Goal: Information Seeking & Learning: Learn about a topic

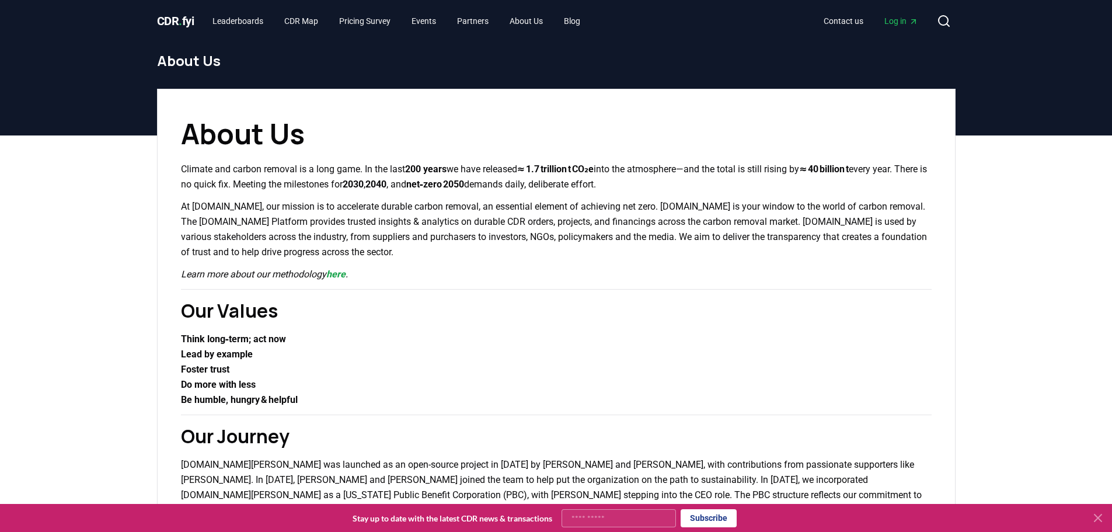
click at [166, 23] on span "CDR . fyi" at bounding box center [175, 21] width 37 height 14
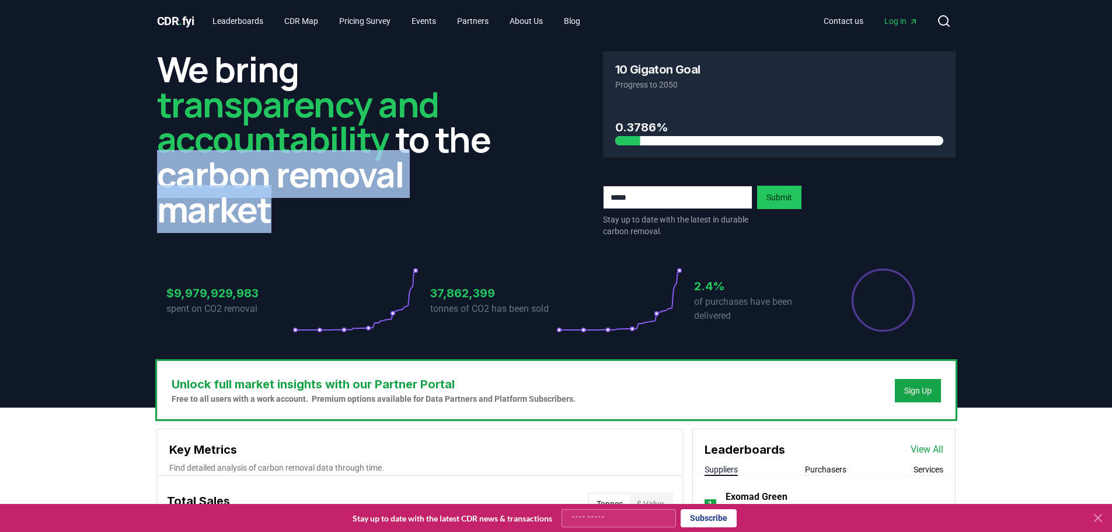
drag, startPoint x: 160, startPoint y: 176, endPoint x: 311, endPoint y: 204, distance: 153.8
click at [311, 204] on h2 "We bring transparency and accountability to the carbon removal market" at bounding box center [333, 138] width 353 height 175
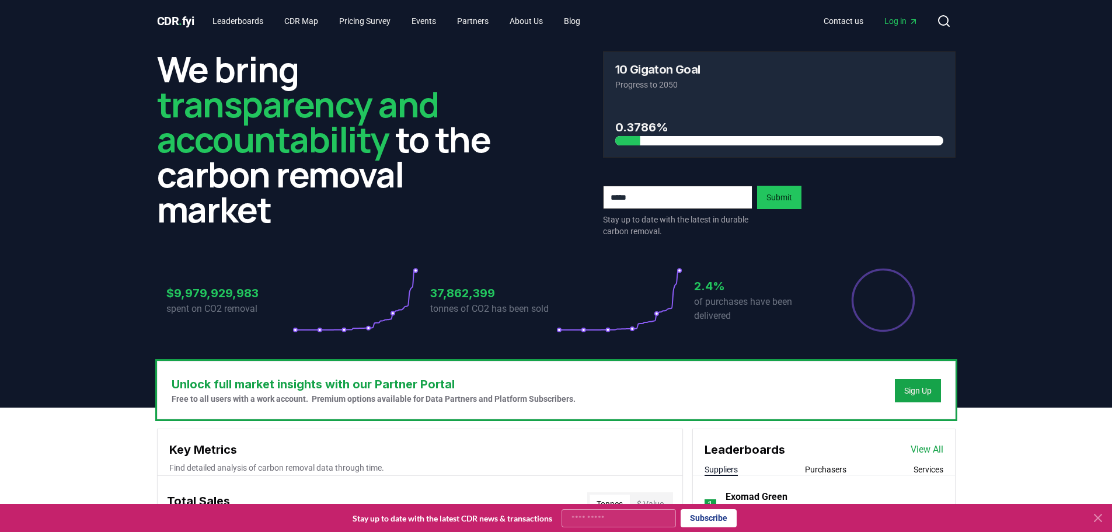
click at [225, 125] on span "transparency and accountability" at bounding box center [298, 121] width 282 height 83
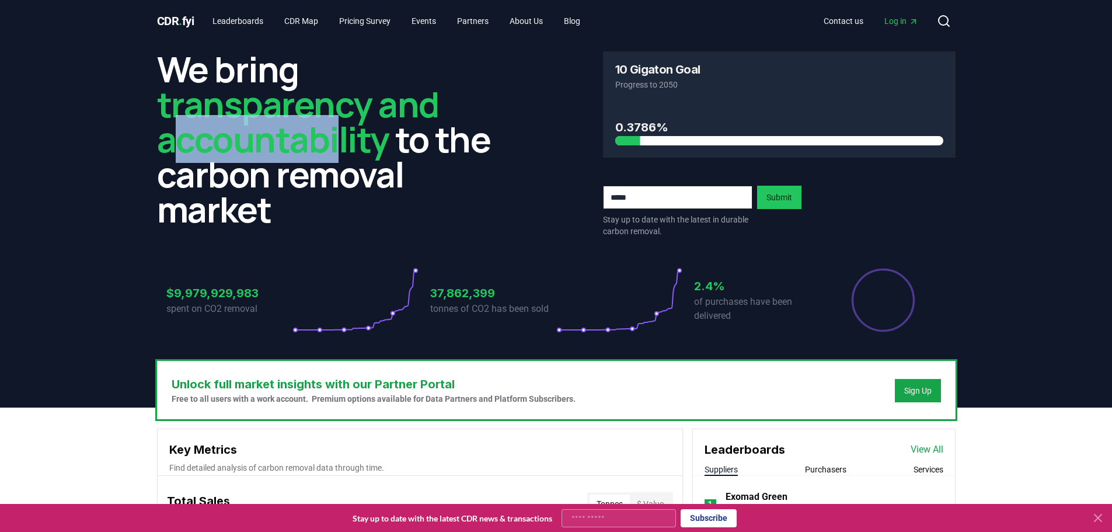
drag, startPoint x: 168, startPoint y: 140, endPoint x: 342, endPoint y: 147, distance: 174.1
click at [342, 147] on span "transparency and accountability" at bounding box center [298, 121] width 282 height 83
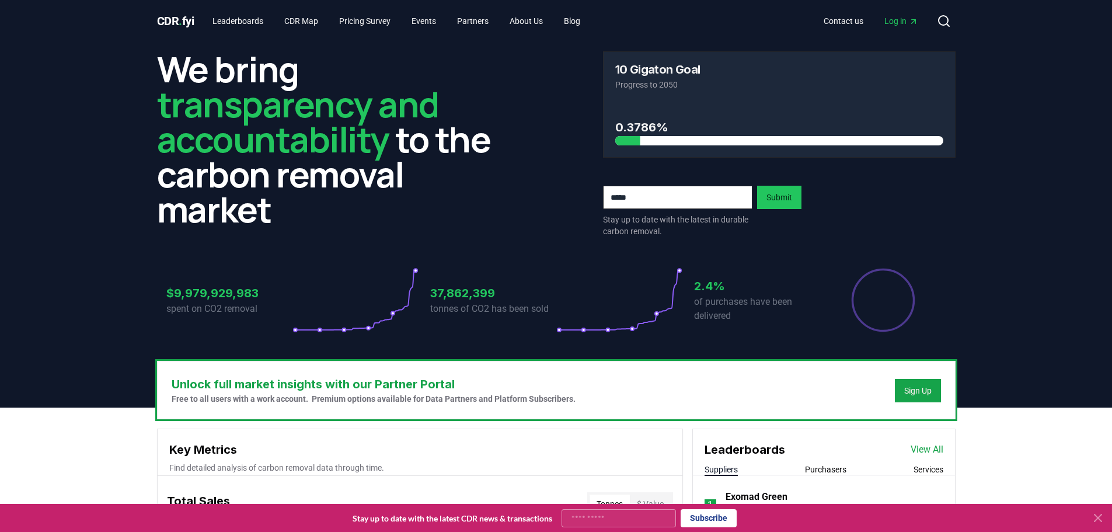
click at [155, 149] on div "We bring transparency and accountability to the carbon removal market 10 Gigato…" at bounding box center [556, 201] width 817 height 319
click at [71, 127] on header "We bring transparency and accountability to the carbon removal market 10 Gigato…" at bounding box center [556, 224] width 1112 height 365
click at [379, 23] on link "Pricing Survey" at bounding box center [365, 21] width 70 height 21
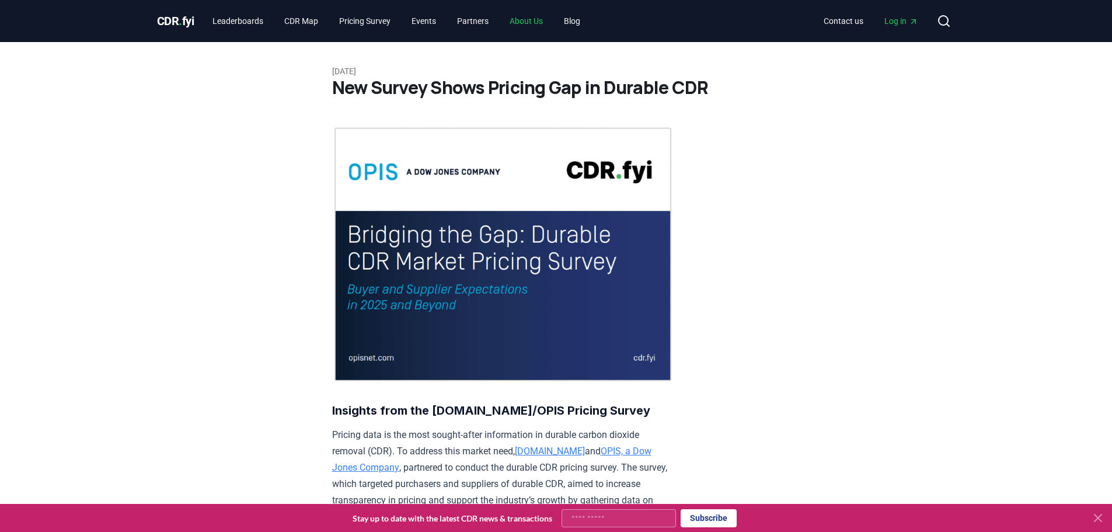
click at [534, 19] on link "About Us" at bounding box center [526, 21] width 52 height 21
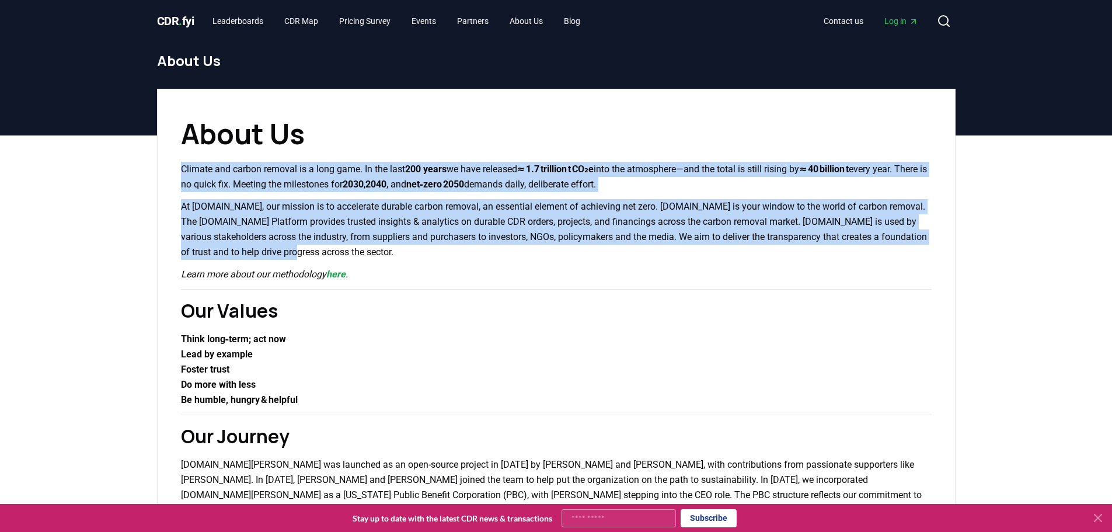
drag, startPoint x: 183, startPoint y: 169, endPoint x: 320, endPoint y: 254, distance: 161.5
click at [273, 207] on p "At [DOMAIN_NAME], our mission is to accelerate durable carbon removal, an essen…" at bounding box center [556, 229] width 751 height 61
drag, startPoint x: 325, startPoint y: 256, endPoint x: 180, endPoint y: 171, distance: 167.7
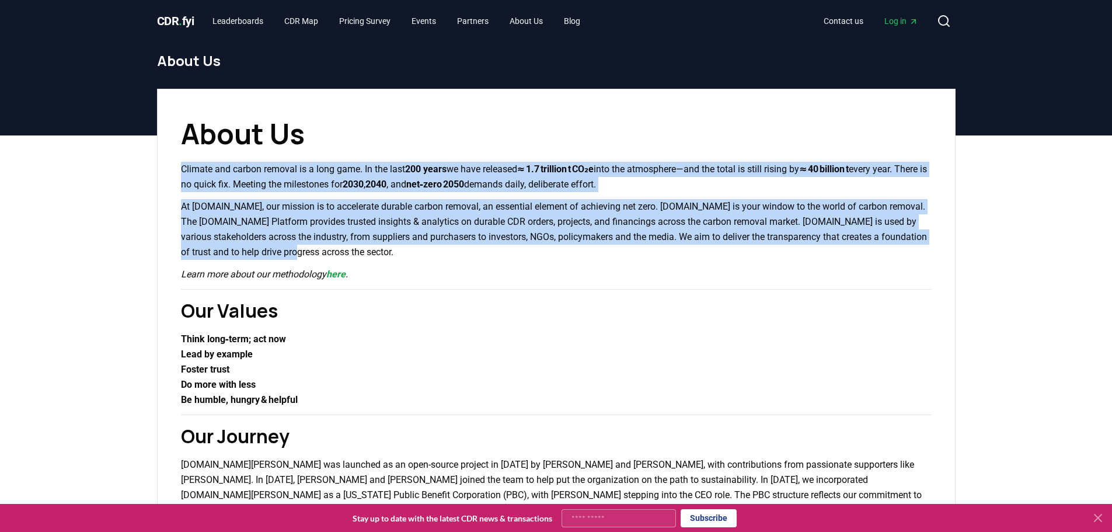
click at [182, 172] on p "Climate and carbon removal is a long game. In the last 200 years we have releas…" at bounding box center [556, 177] width 751 height 30
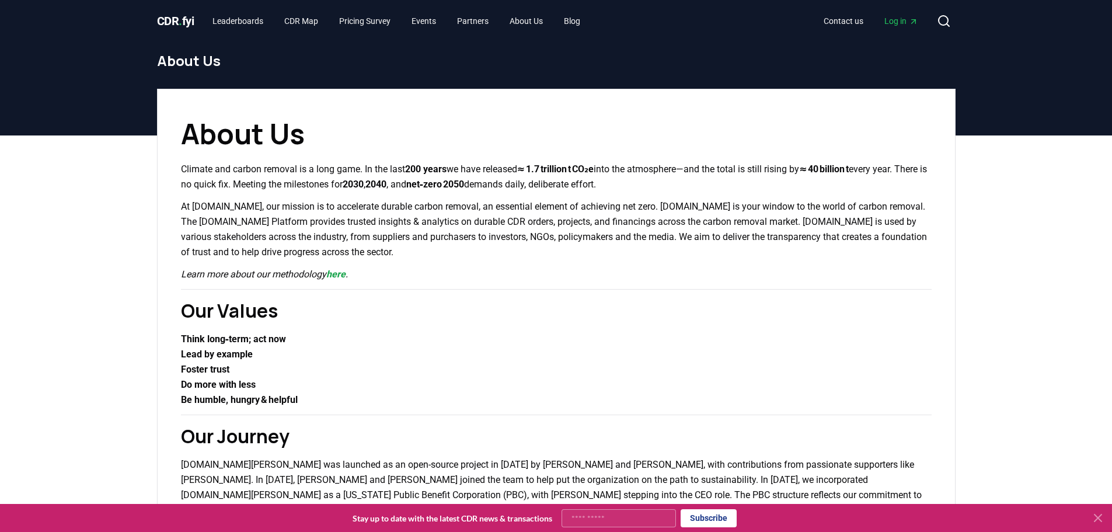
click at [182, 172] on p "Climate and carbon removal is a long game. In the last 200 years we have releas…" at bounding box center [556, 177] width 751 height 30
